Goal: Transaction & Acquisition: Subscribe to service/newsletter

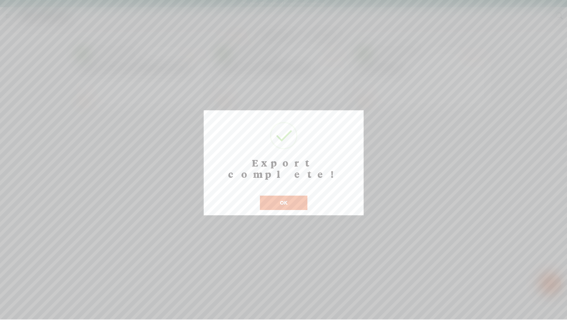
click at [274, 195] on button "OK" at bounding box center [283, 202] width 47 height 14
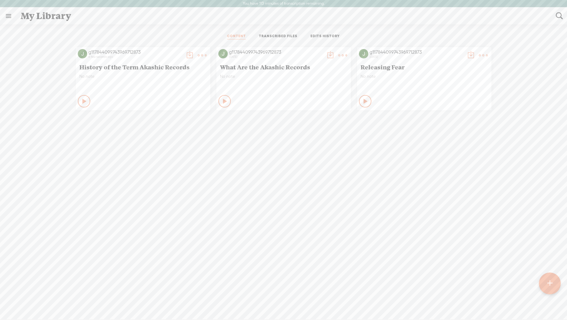
click at [8, 17] on link at bounding box center [8, 16] width 16 height 16
click at [111, 19] on body "You have 113 minutes of transcription remaining. Upgrade to increase your limit…" at bounding box center [283, 159] width 567 height 319
click at [10, 16] on link at bounding box center [8, 16] width 16 height 16
click at [121, 21] on body "You have 113 minutes of transcription remaining. Upgrade to increase your limit…" at bounding box center [283, 159] width 567 height 319
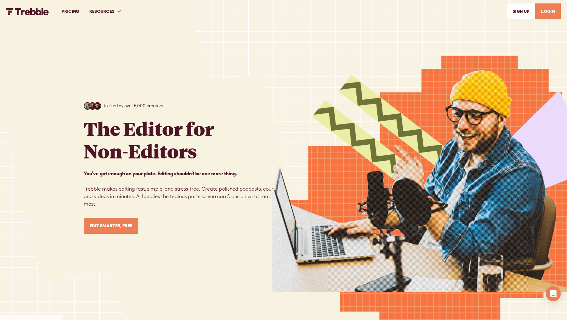
click at [74, 10] on link "PRICING" at bounding box center [70, 12] width 27 height 22
